Goal: Transaction & Acquisition: Purchase product/service

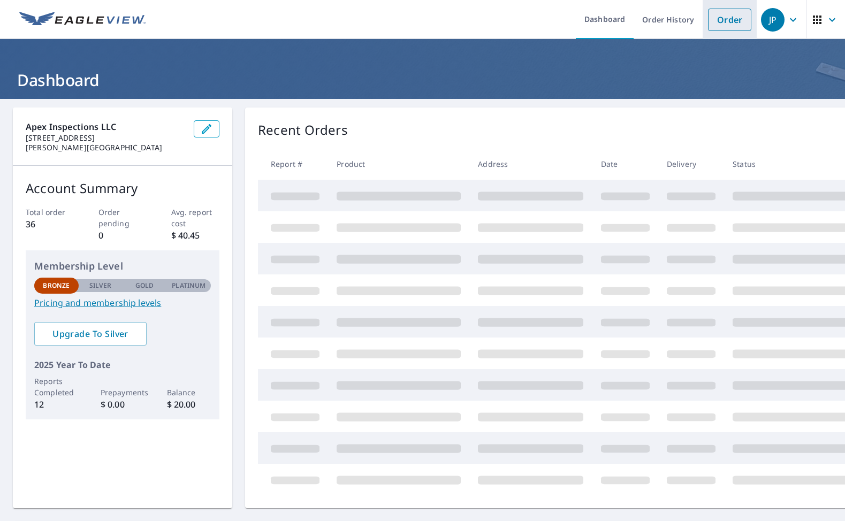
click at [715, 29] on link "Order" at bounding box center [729, 20] width 43 height 22
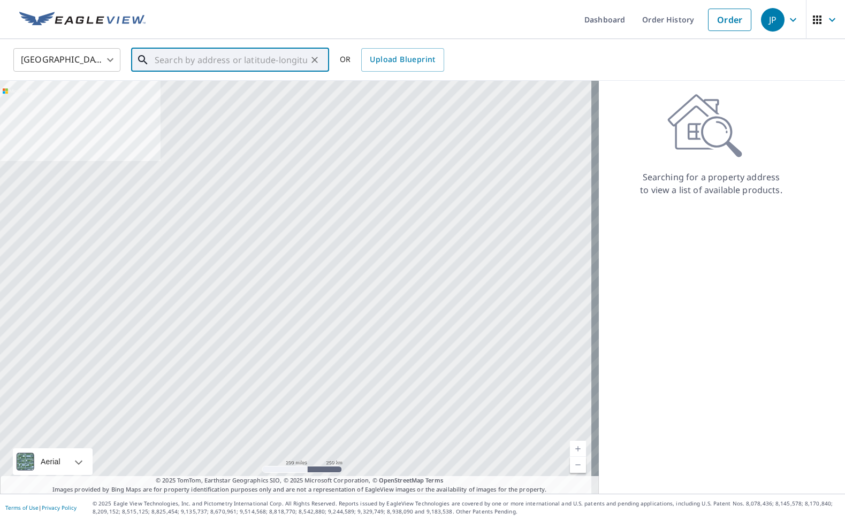
click at [217, 56] on input "text" at bounding box center [231, 60] width 153 height 30
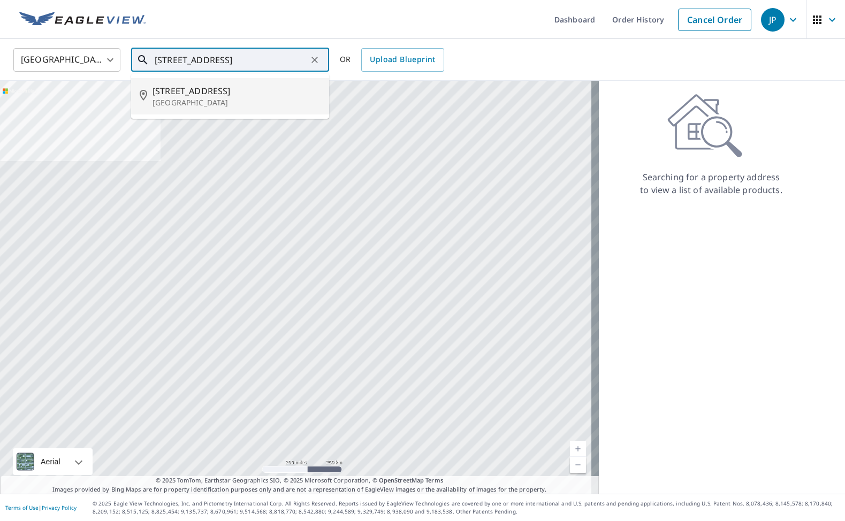
click at [217, 102] on p "[GEOGRAPHIC_DATA]" at bounding box center [237, 102] width 168 height 11
type input "[STREET_ADDRESS]"
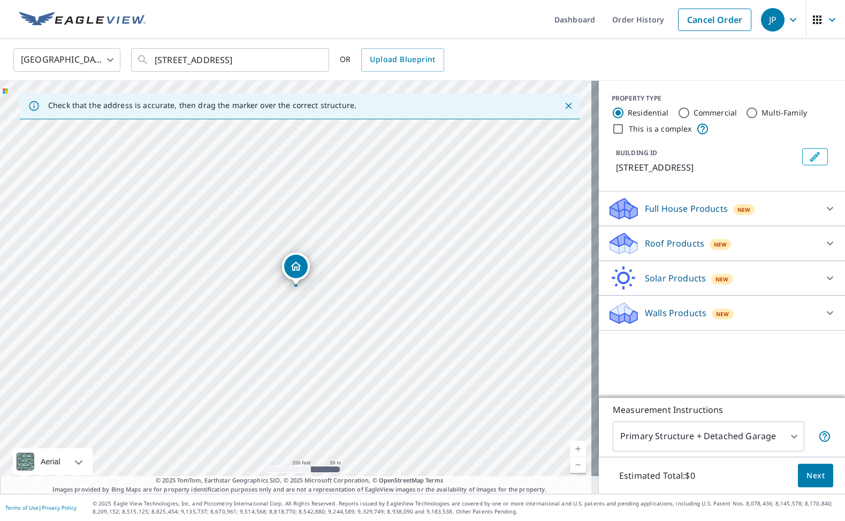
click at [570, 451] on link "Current Level 17, Zoom In" at bounding box center [578, 449] width 16 height 16
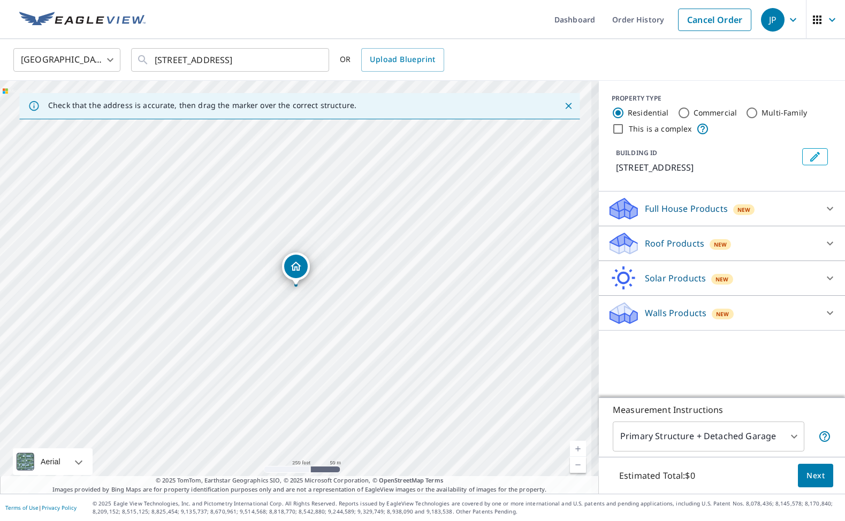
click at [570, 451] on link "Current Level 17.61902433679479, Zoom In" at bounding box center [578, 449] width 16 height 16
click at [570, 451] on link "Current Level 18.285703837663107, Zoom In Disabled" at bounding box center [578, 449] width 16 height 16
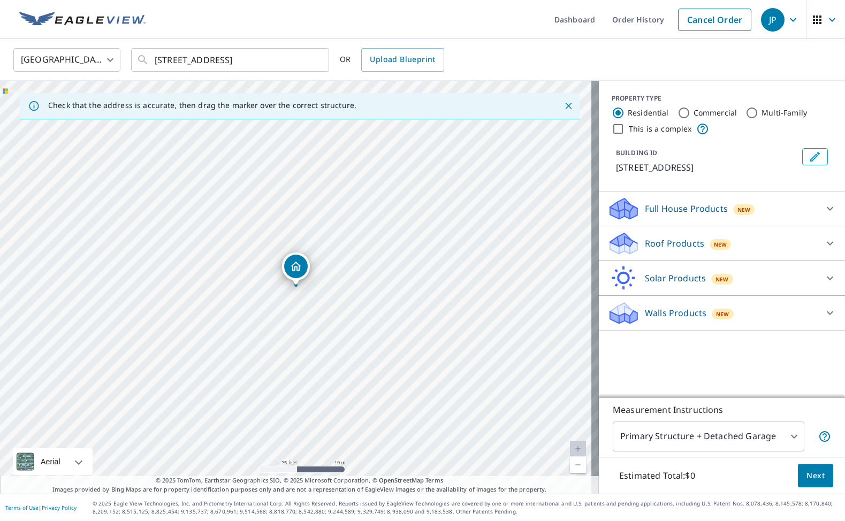
click at [728, 307] on div "Walls Products New" at bounding box center [712, 313] width 210 height 25
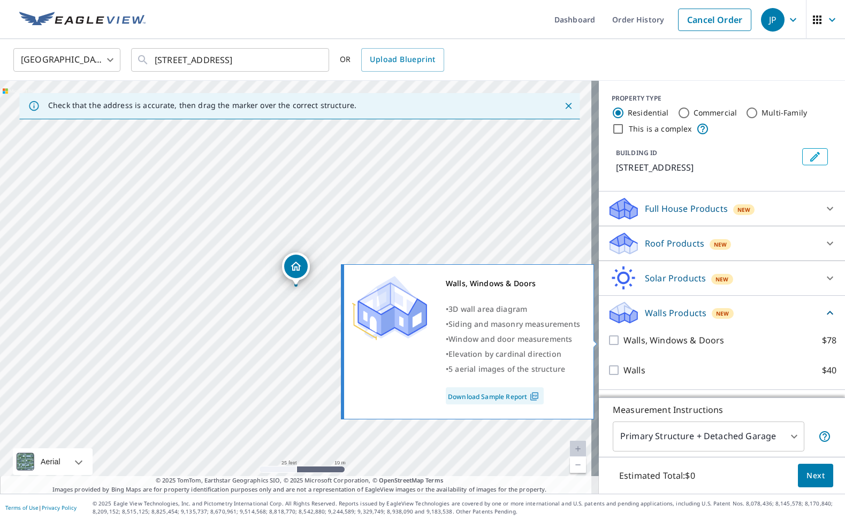
click at [663, 340] on p "Walls, Windows & Doors" at bounding box center [673, 340] width 101 height 13
click at [623, 340] on input "Walls, Windows & Doors $78" at bounding box center [615, 340] width 16 height 13
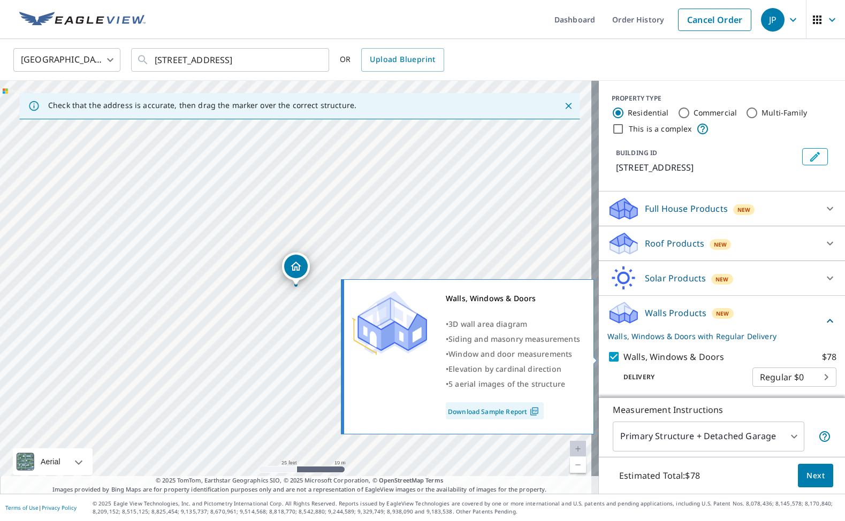
click at [667, 352] on p "Walls, Windows & Doors" at bounding box center [673, 357] width 101 height 13
click at [623, 352] on input "Walls, Windows & Doors $78" at bounding box center [615, 357] width 16 height 13
checkbox input "false"
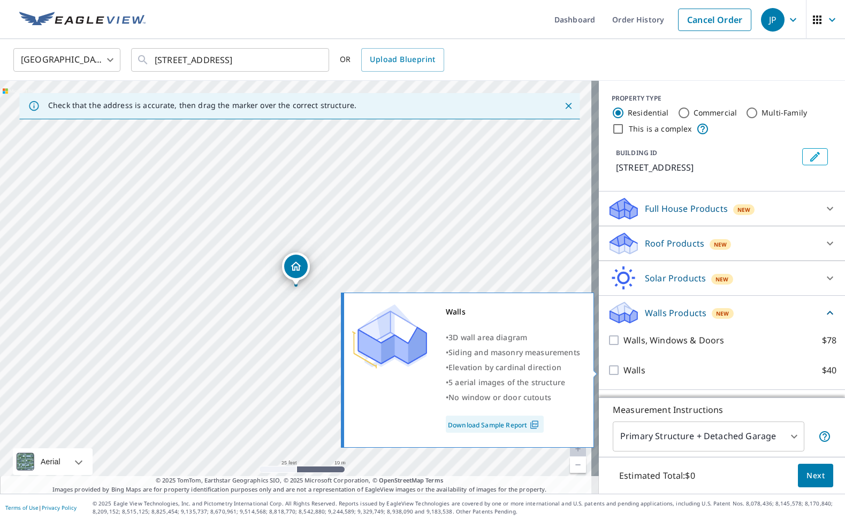
click at [607, 370] on input "Walls $40" at bounding box center [615, 370] width 16 height 13
checkbox input "true"
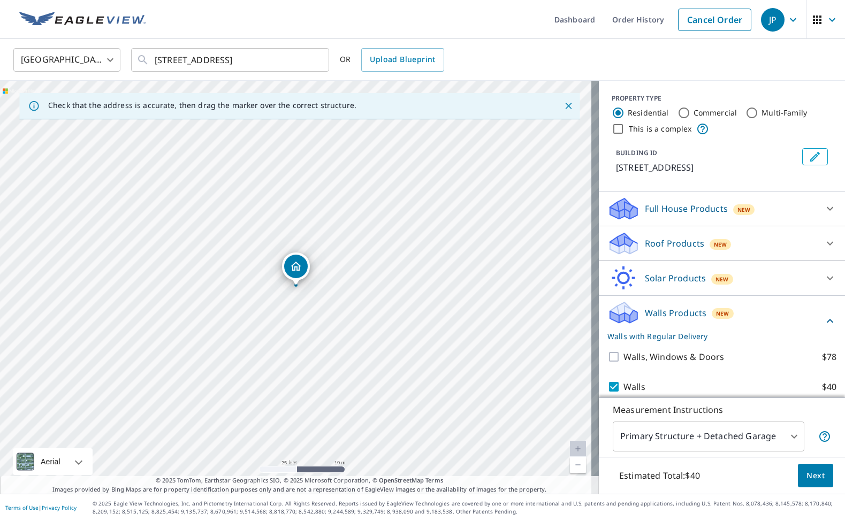
scroll to position [33, 0]
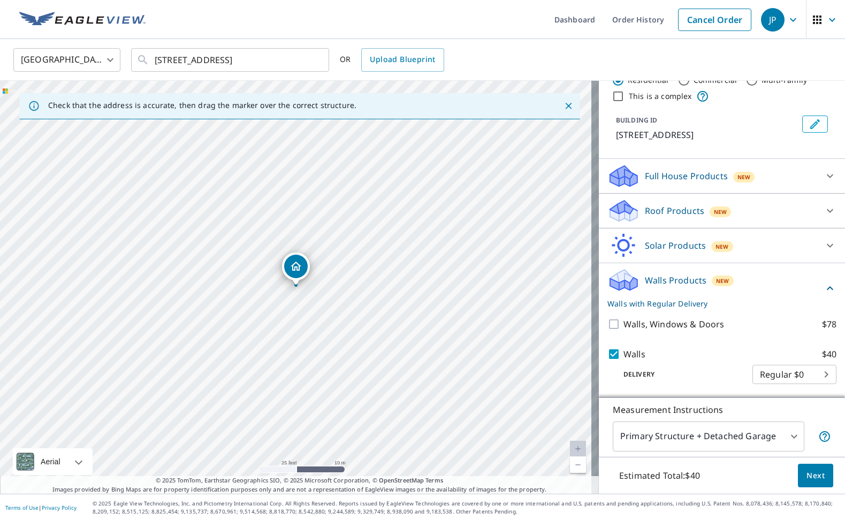
click at [814, 482] on span "Next" at bounding box center [815, 475] width 18 height 13
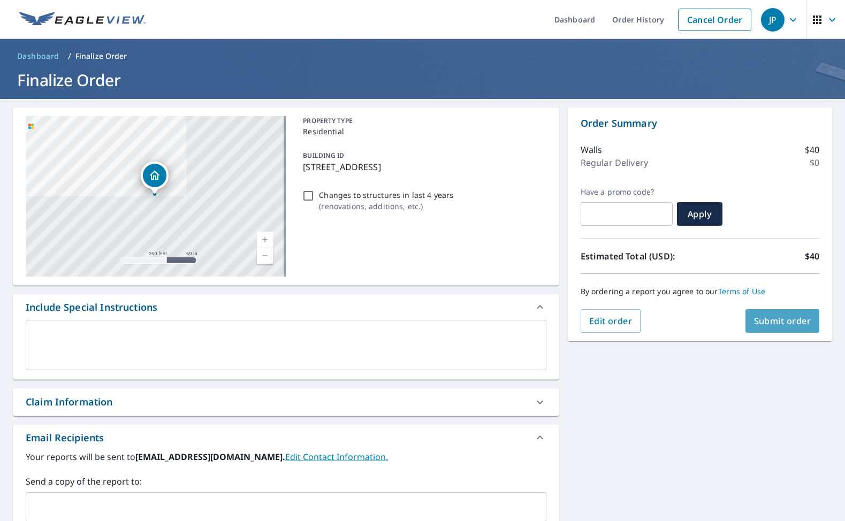
click at [790, 317] on span "Submit order" at bounding box center [782, 321] width 57 height 12
